Goal: Task Accomplishment & Management: Complete application form

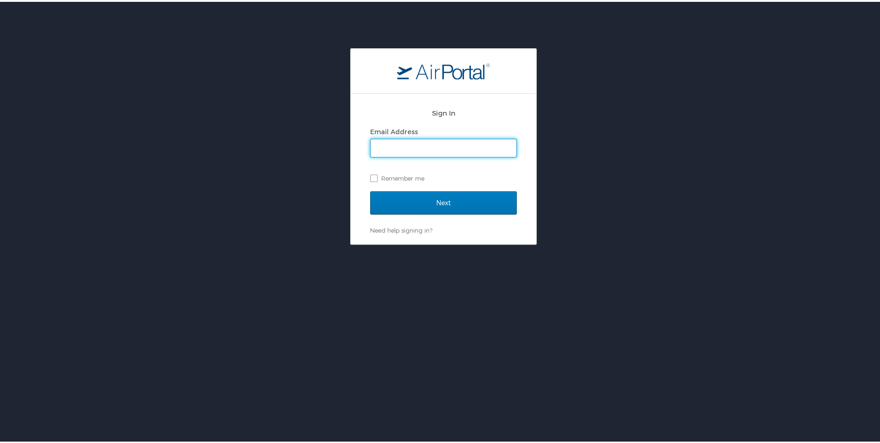
click at [419, 144] on input "Email Address" at bounding box center [444, 146] width 146 height 18
type input "tjohns@susla.edu"
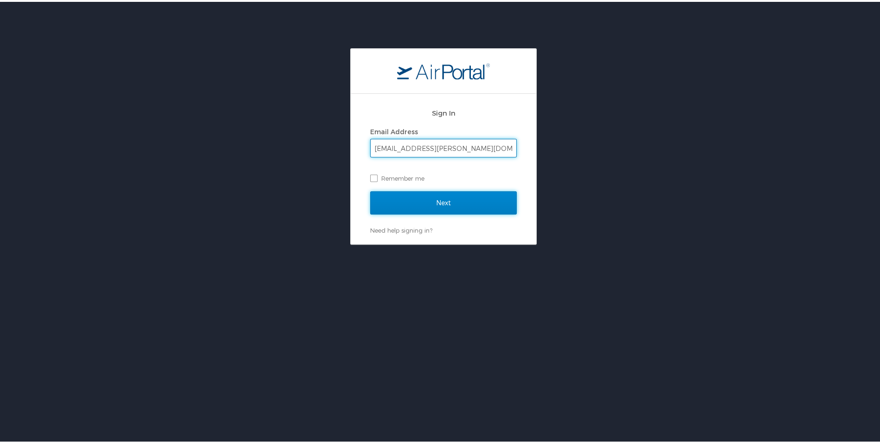
click at [446, 205] on input "Next" at bounding box center [443, 200] width 147 height 23
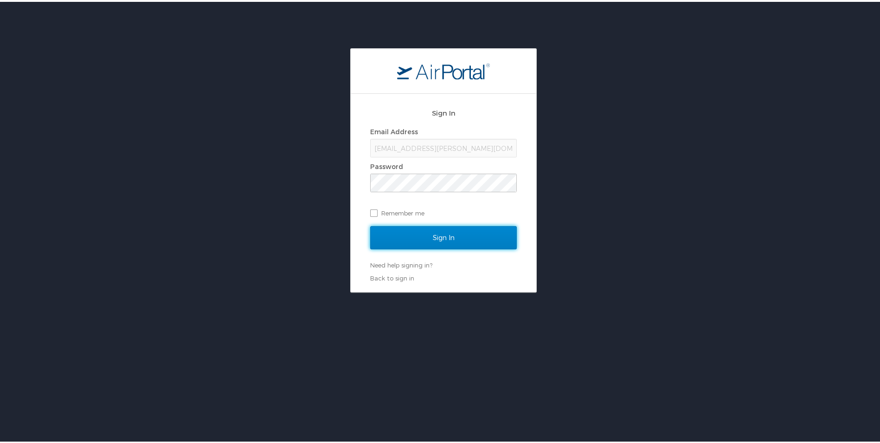
click at [432, 232] on input "Sign In" at bounding box center [443, 235] width 147 height 23
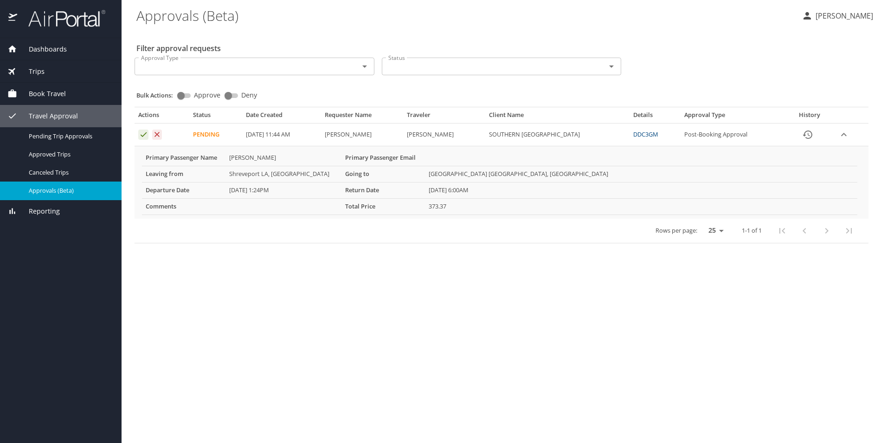
select select "US"
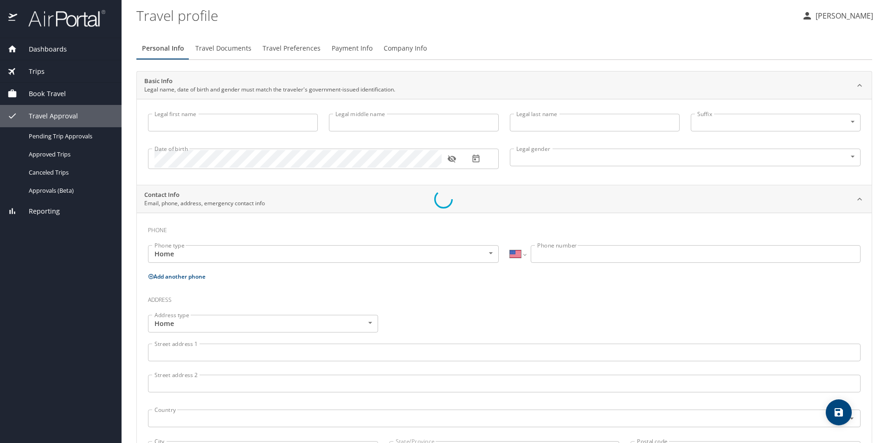
select select "US"
select select "NL"
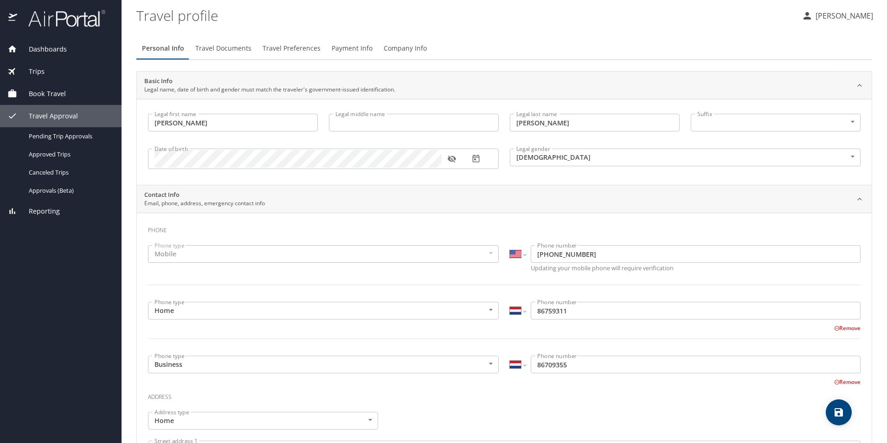
type input "[PERSON_NAME]"
type input "[DEMOGRAPHIC_DATA]"
type input "January"
type input "[PERSON_NAME]"
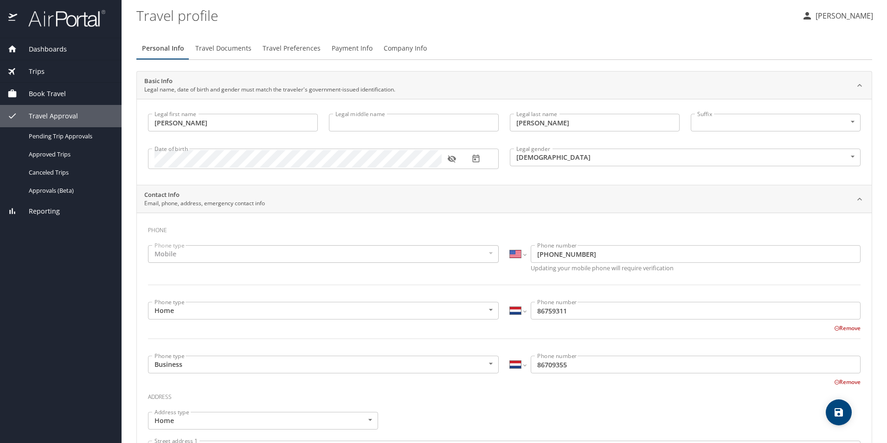
select select "NL"
type input "88344507"
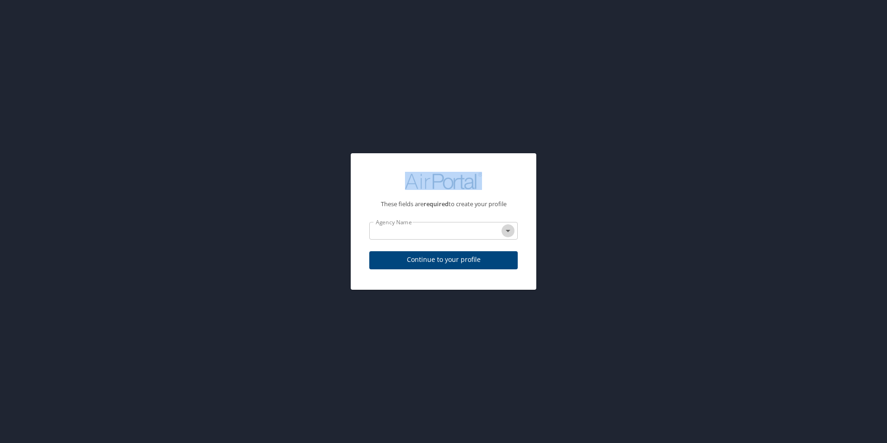
click at [506, 228] on icon "Open" at bounding box center [507, 230] width 11 height 11
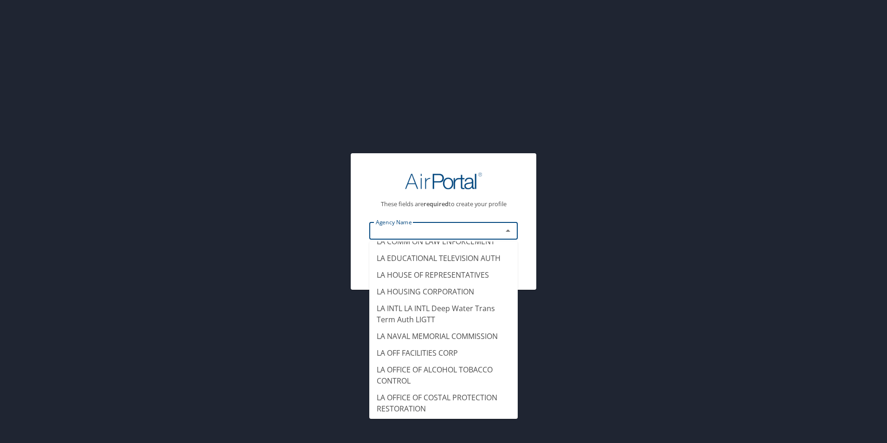
scroll to position [4825, 0]
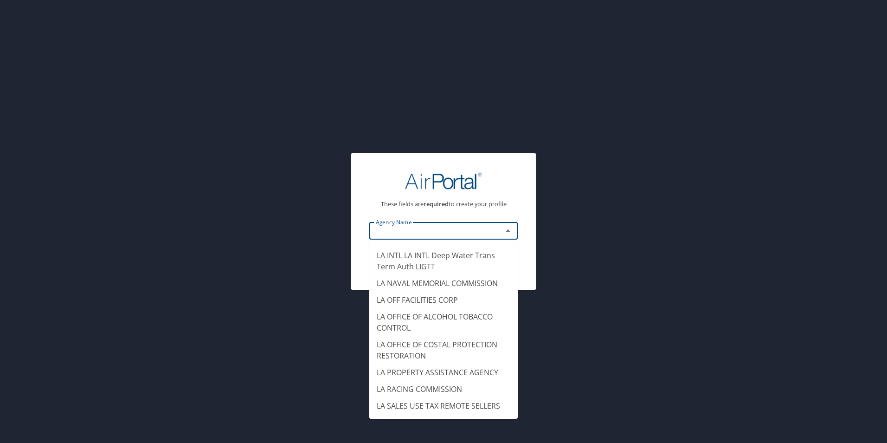
type input "JUSTICE OFFICE OF ATTORNEY GENERAL"
click at [815, 204] on div "These fields are required to create your profile Agency Name JUSTICE OFFICE OF …" at bounding box center [443, 221] width 887 height 443
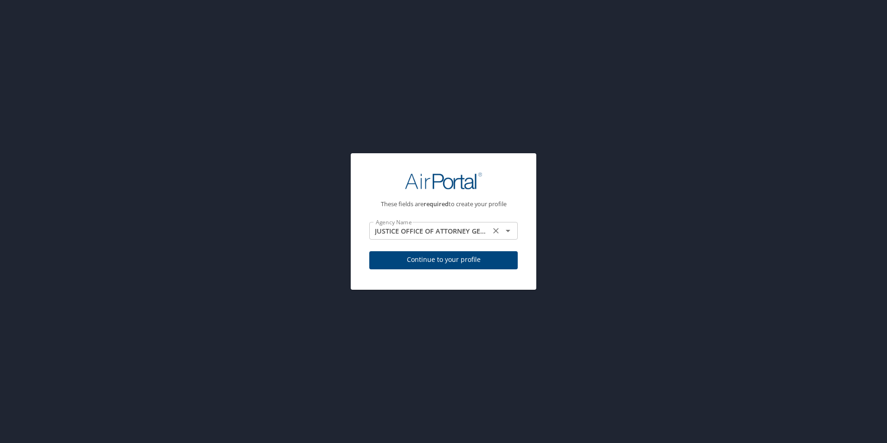
click at [497, 228] on icon "Clear" at bounding box center [495, 230] width 9 height 9
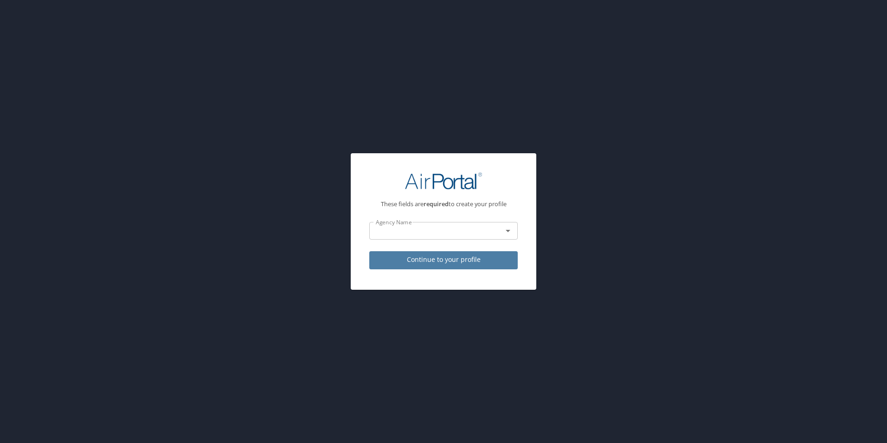
click at [482, 260] on span "Continue to your profile" at bounding box center [444, 260] width 134 height 12
select select "US"
select select "NL"
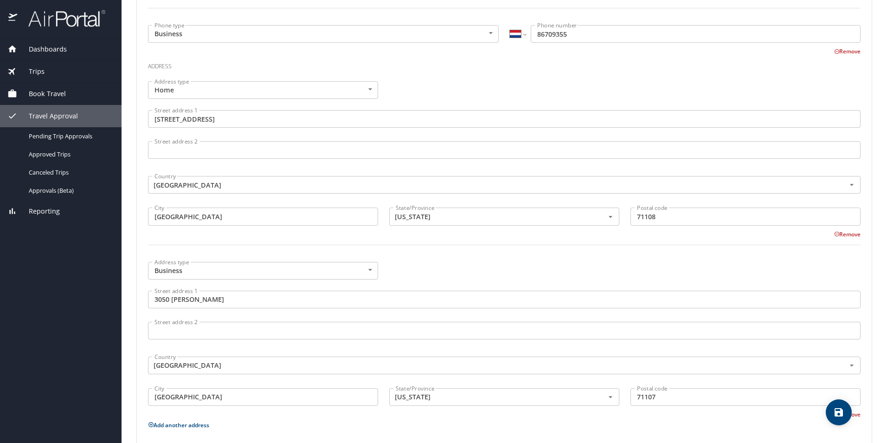
scroll to position [430, 0]
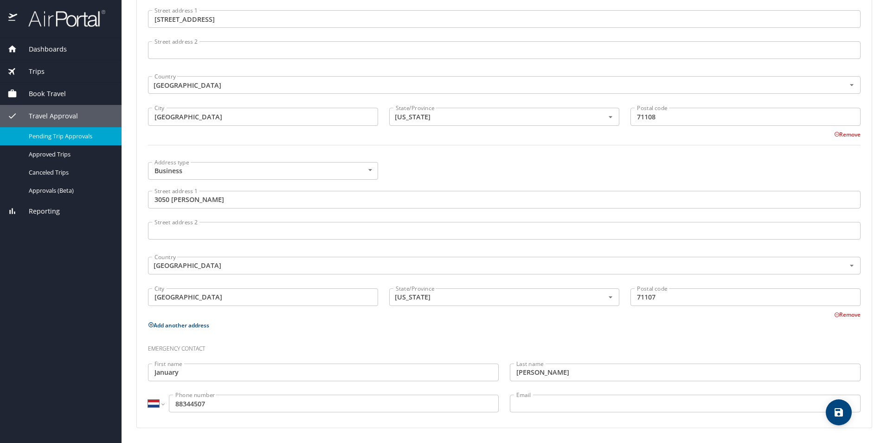
click at [66, 137] on span "Pending Trip Approvals" at bounding box center [70, 136] width 82 height 9
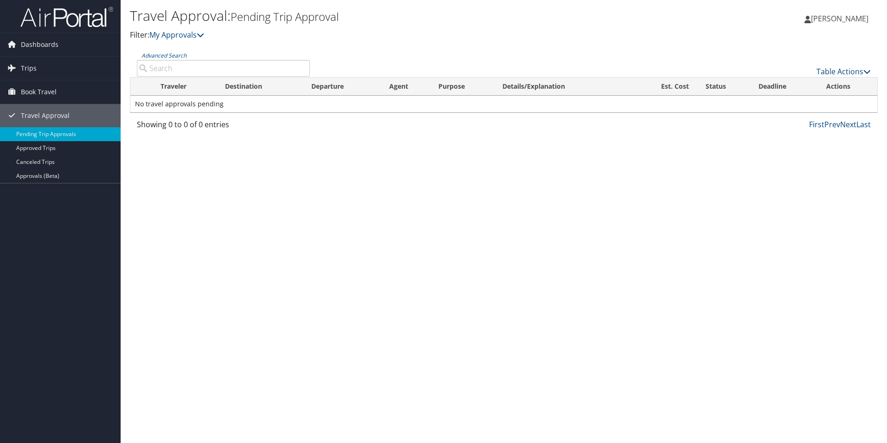
click at [860, 66] on div "Table Actions" at bounding box center [597, 71] width 547 height 11
click at [869, 70] on icon at bounding box center [866, 71] width 7 height 7
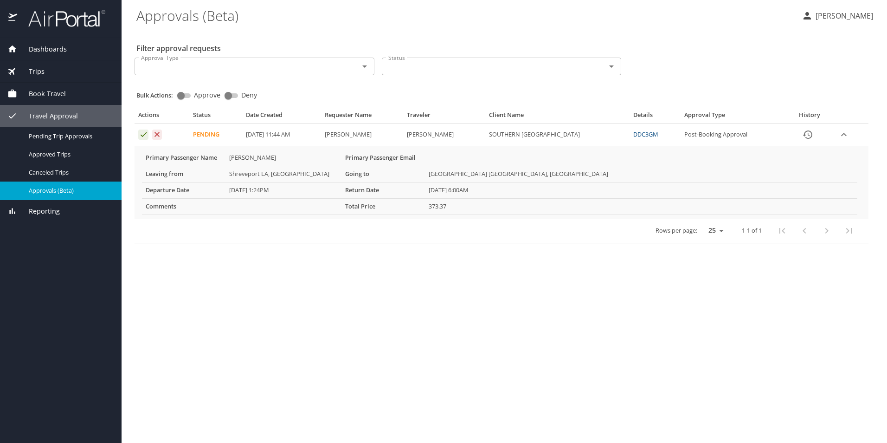
select select "US"
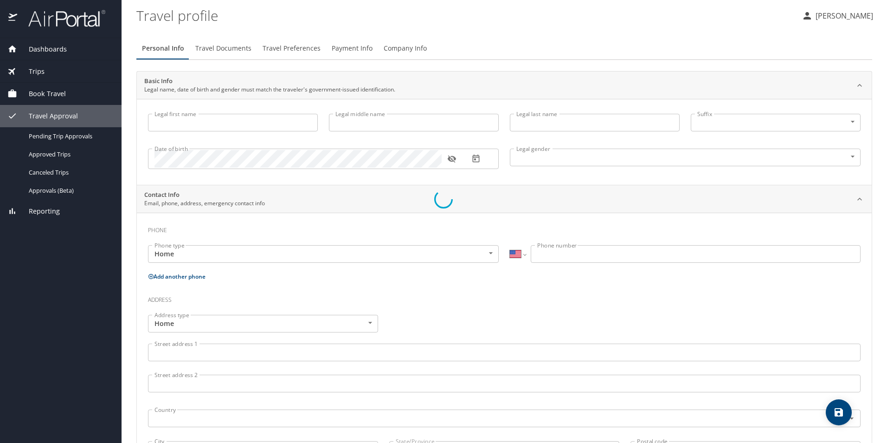
click at [142, 134] on div at bounding box center [443, 199] width 887 height 487
type input "[PERSON_NAME]"
type input "[DEMOGRAPHIC_DATA]"
type input "January"
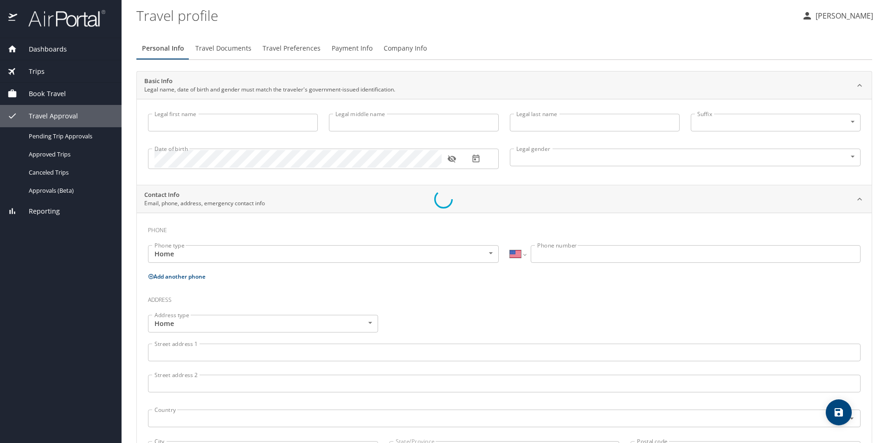
type input "[PERSON_NAME]"
select select "NL"
type input "88344507"
select select "US"
select select "NL"
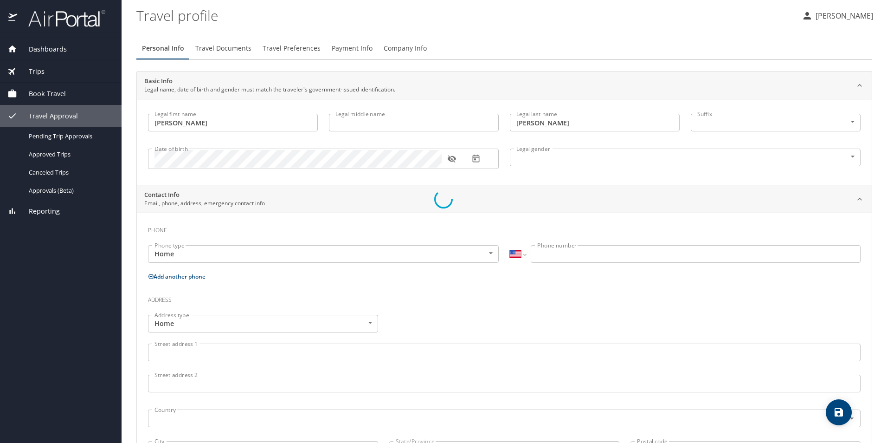
select select "NL"
